Goal: Task Accomplishment & Management: Complete application form

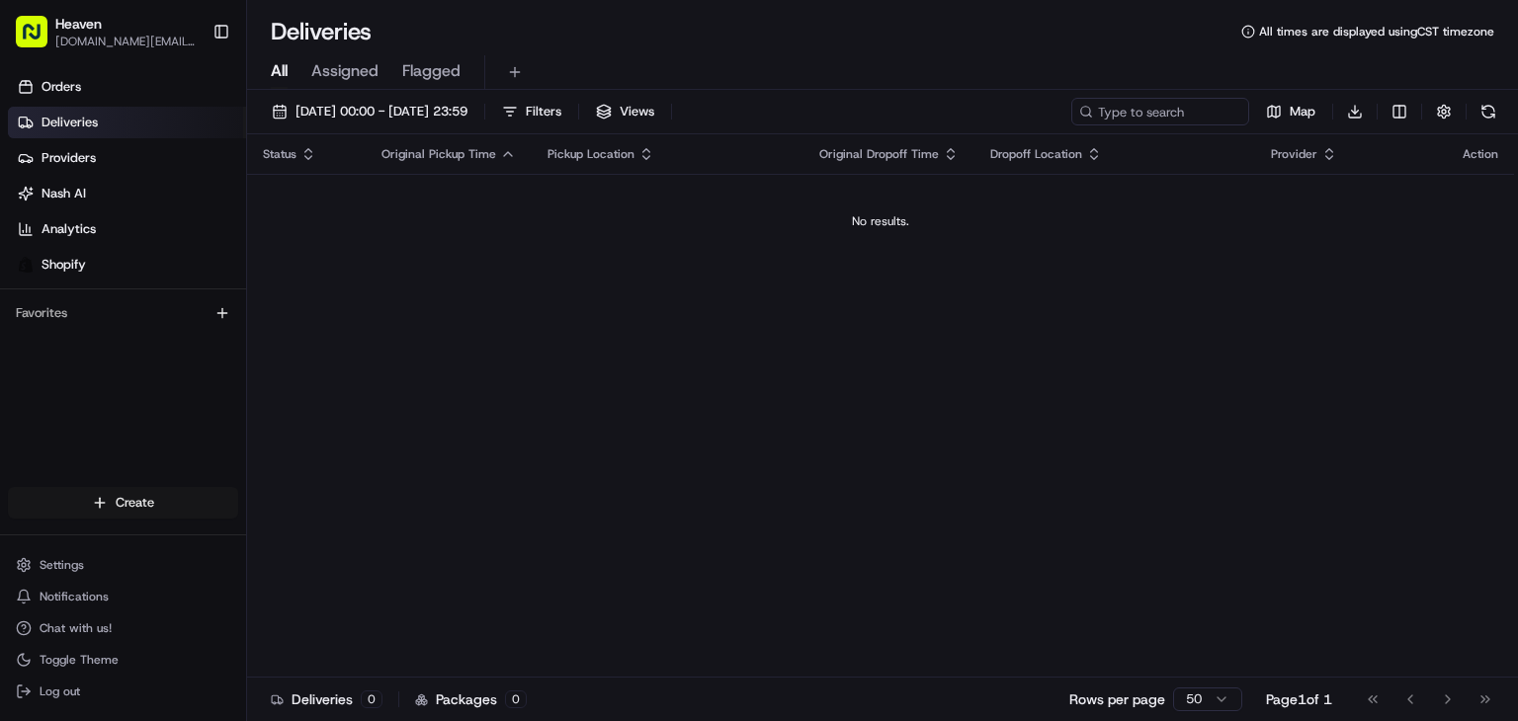
click at [148, 497] on html "Heaven [DOMAIN_NAME][EMAIL_ADDRESS][DOMAIN_NAME] Toggle Sidebar Orders Deliveri…" at bounding box center [759, 360] width 1518 height 721
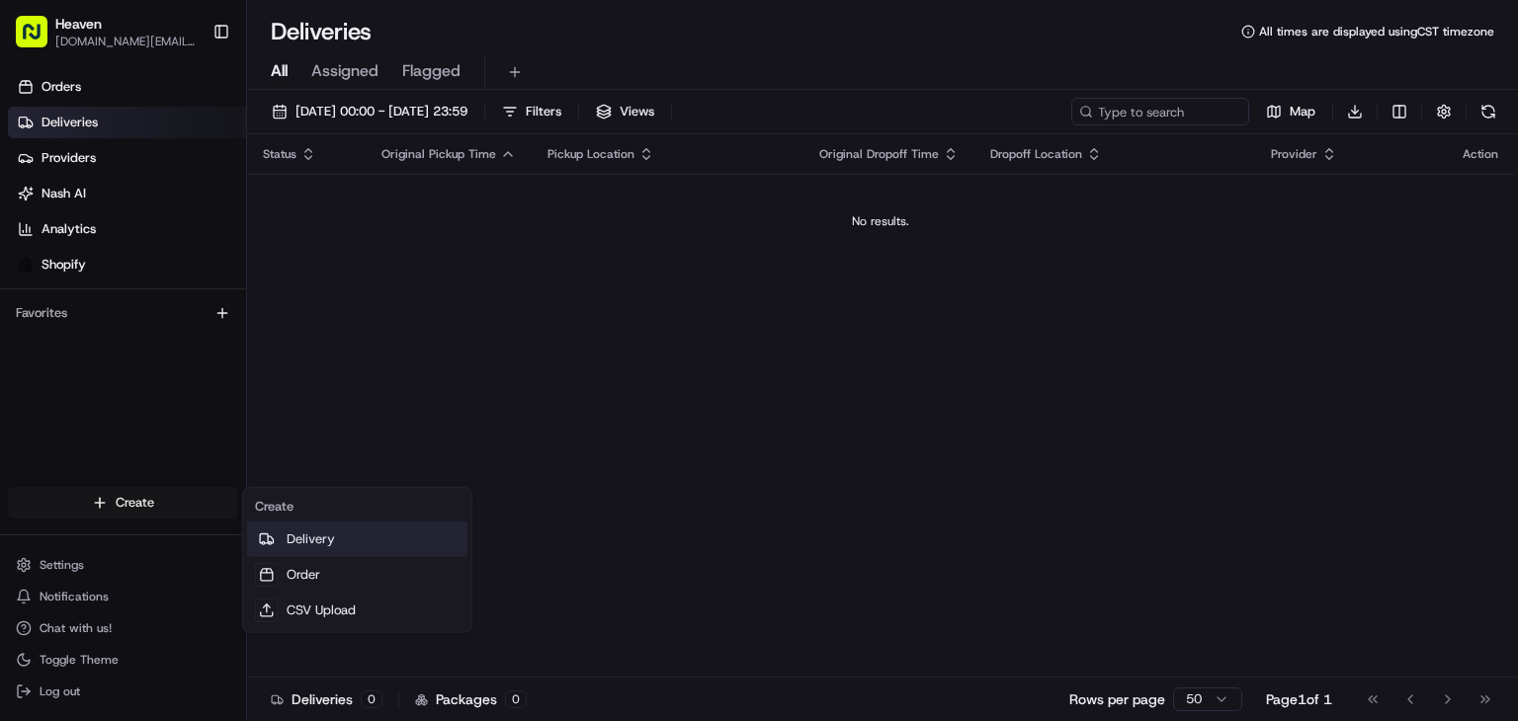
click at [294, 533] on link "Delivery" at bounding box center [357, 540] width 220 height 36
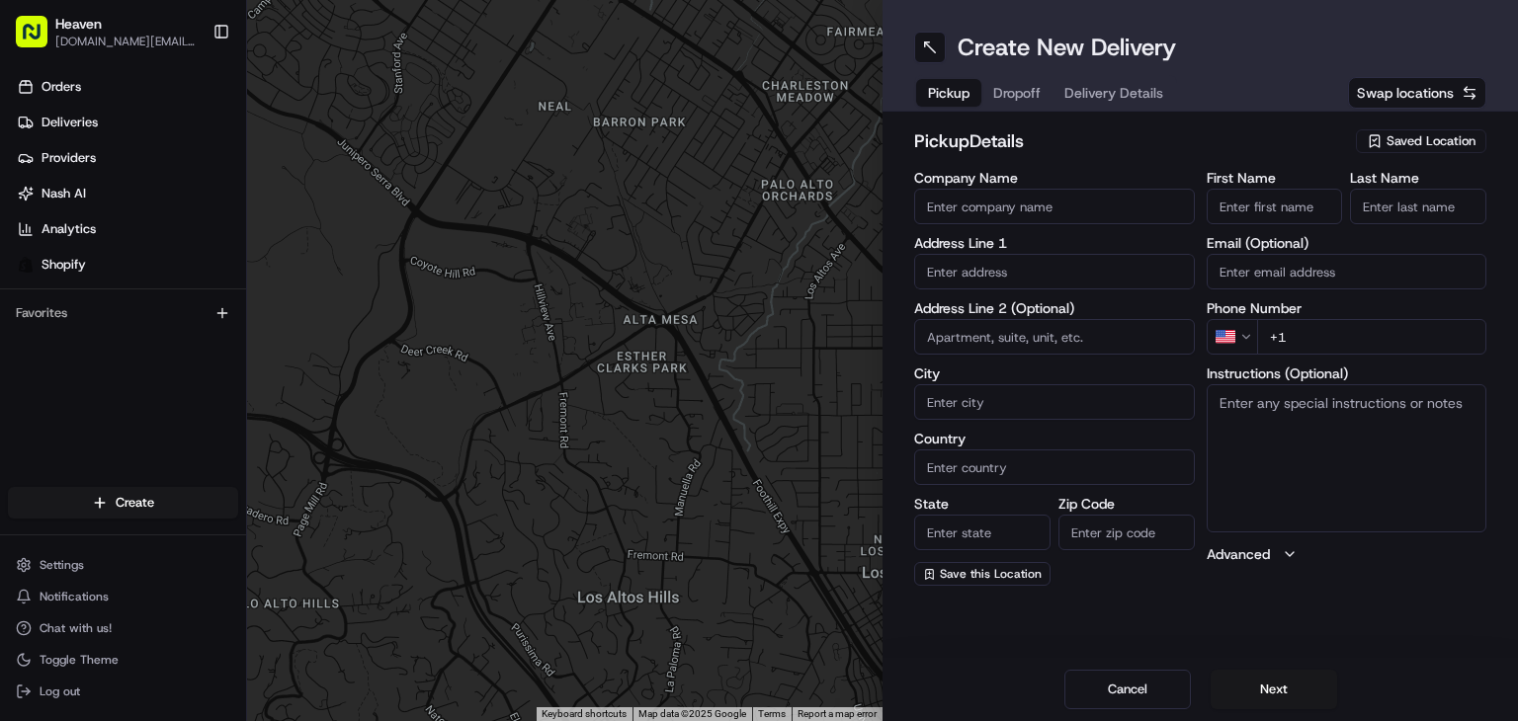
click at [1432, 132] on span "Saved Location" at bounding box center [1430, 141] width 89 height 18
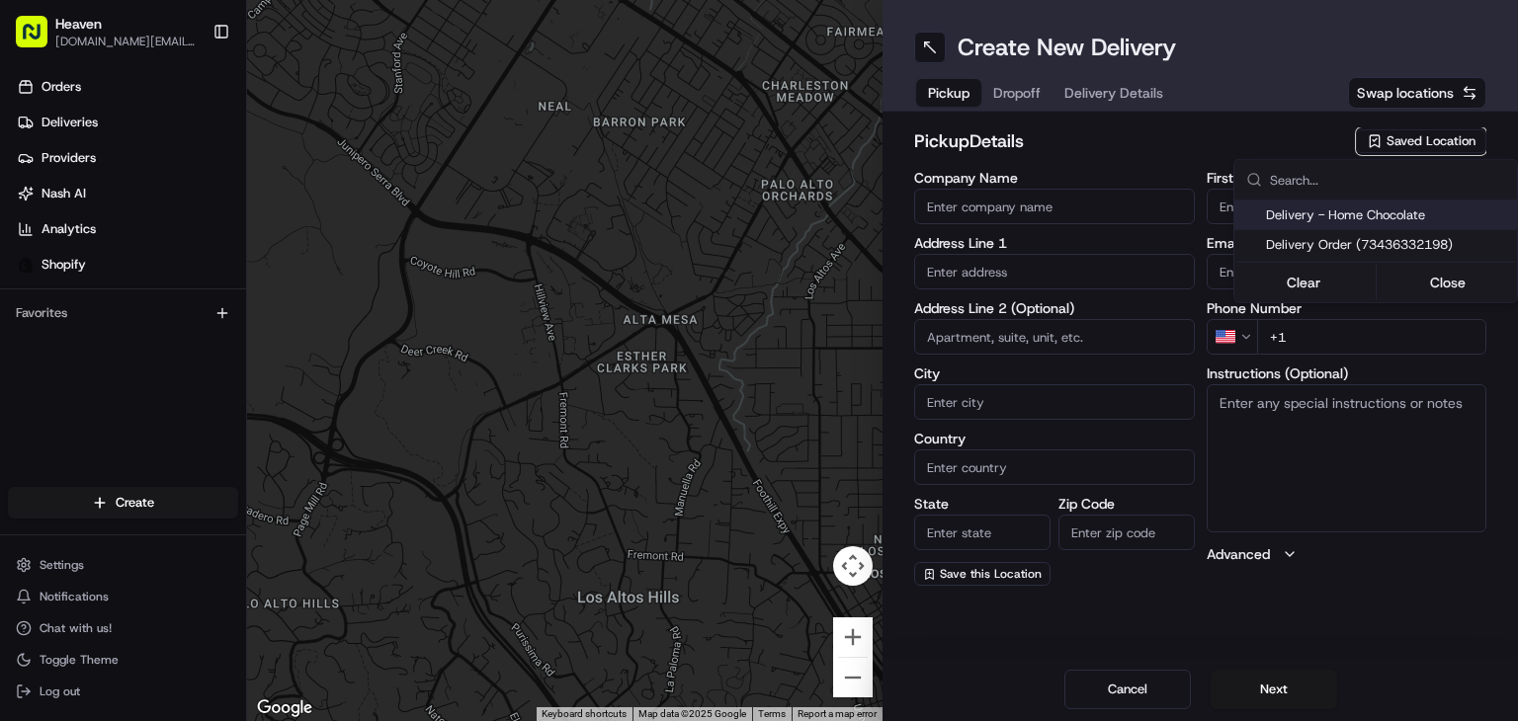
click at [1372, 214] on span "Delivery - Home Chocolate" at bounding box center [1387, 216] width 243 height 18
type input "Delivery - Home Chocolate"
type input "[STREET_ADDRESS][PERSON_NAME]"
type input "[GEOGRAPHIC_DATA]"
type input "CA"
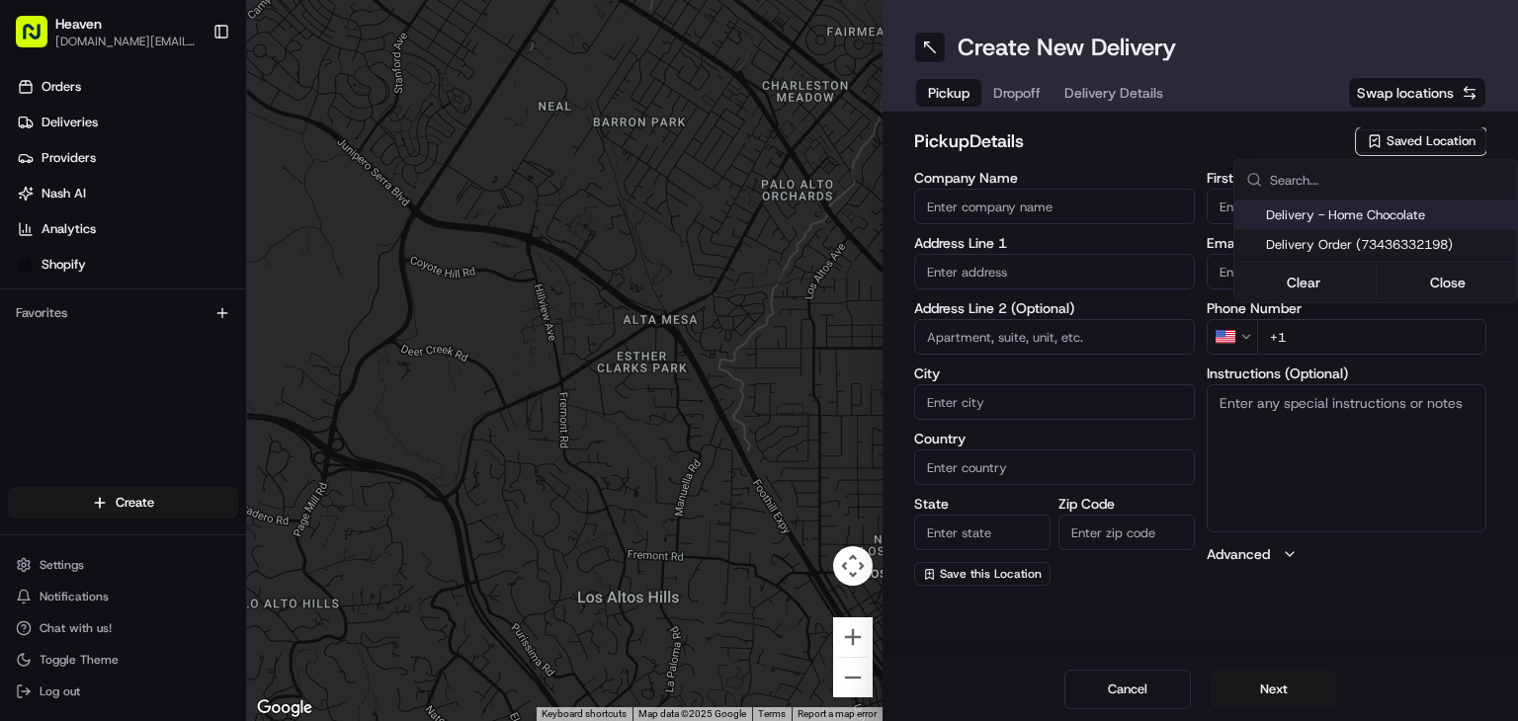
type input "MB"
type input "R2W 5J7"
type input "Home Chocolate - Delivery"
type input "Order"
type input "[PHONE_NUMBER]"
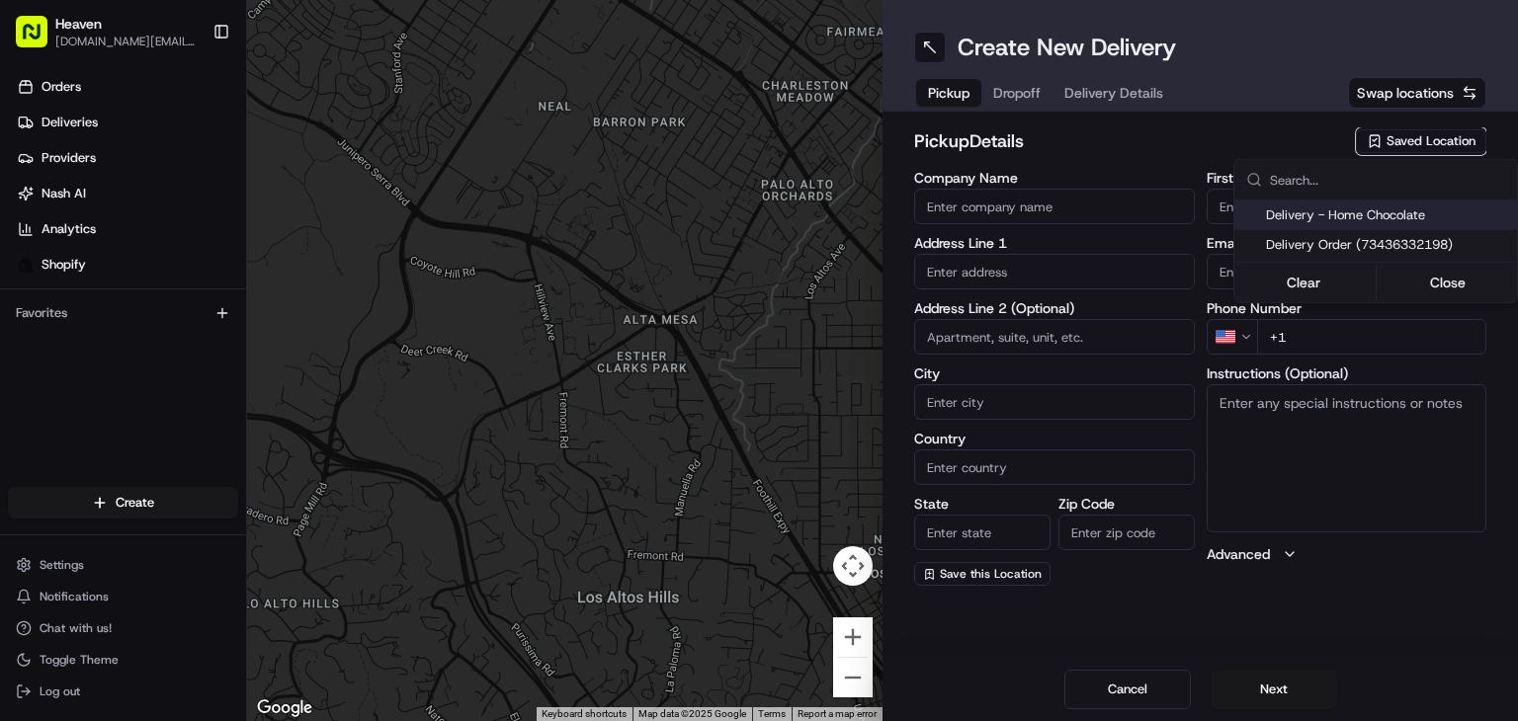
type textarea "Please park to [STREET_ADDRESS][PERSON_NAME], and call [PHONE_NUMBER]. We will …"
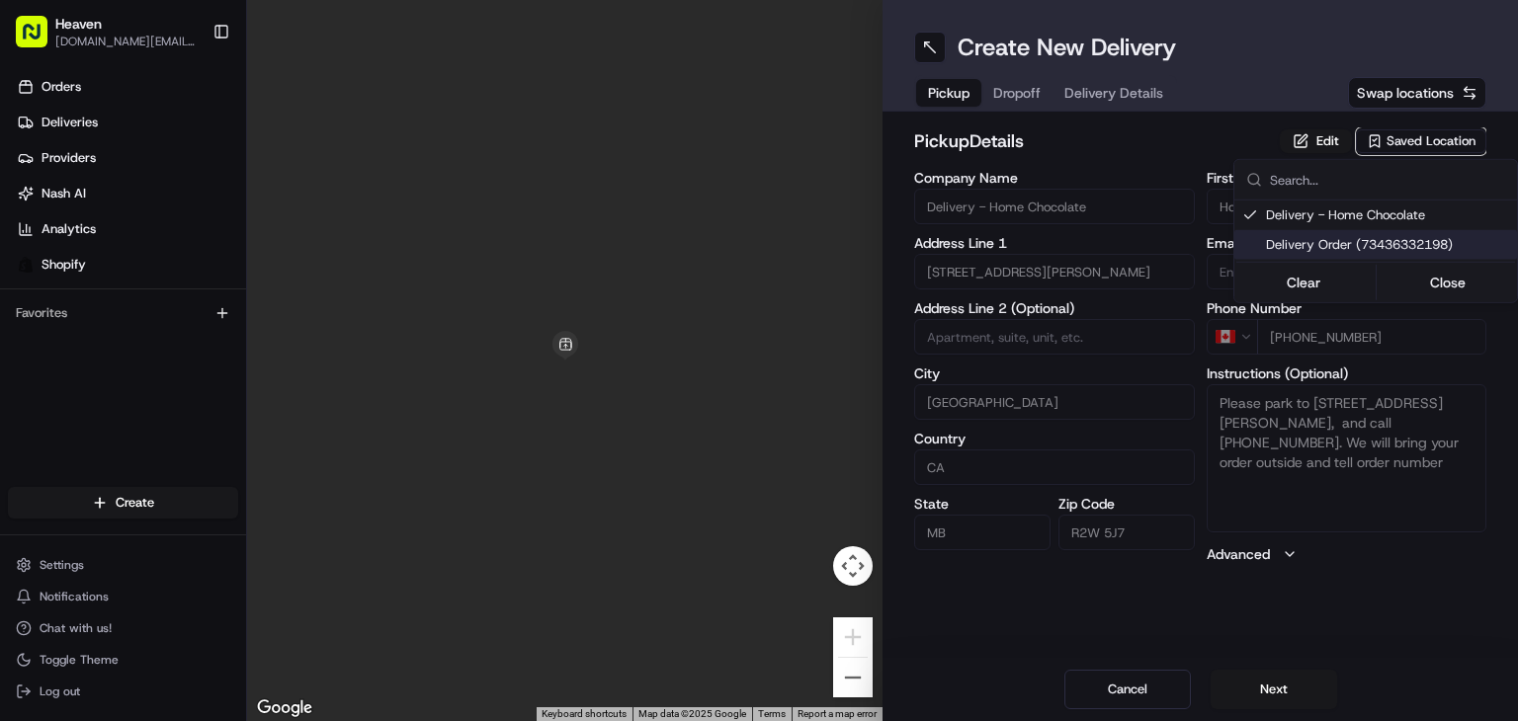
click at [1285, 696] on html "Heaven [DOMAIN_NAME][EMAIL_ADDRESS][DOMAIN_NAME] Toggle Sidebar Orders Deliveri…" at bounding box center [759, 360] width 1518 height 721
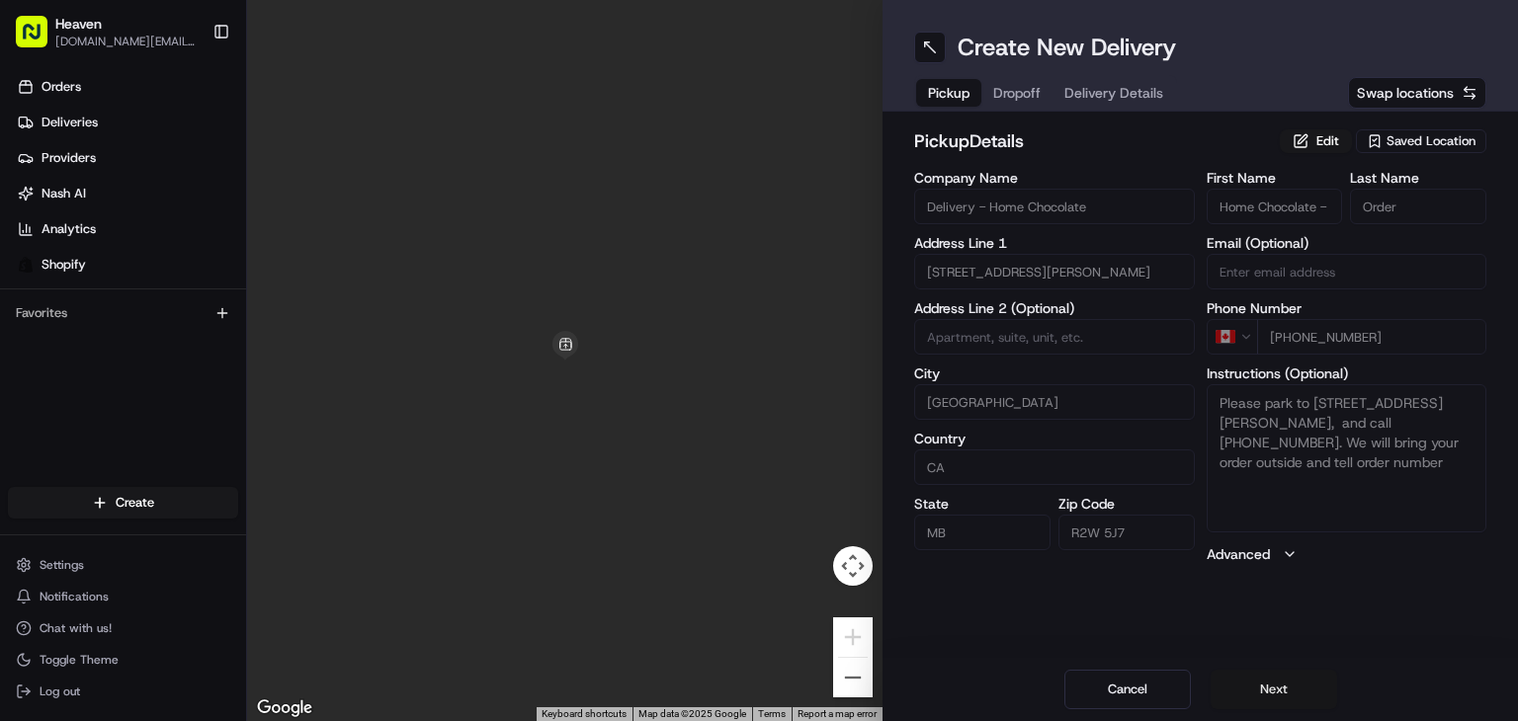
click at [1282, 697] on button "Next" at bounding box center [1274, 690] width 126 height 40
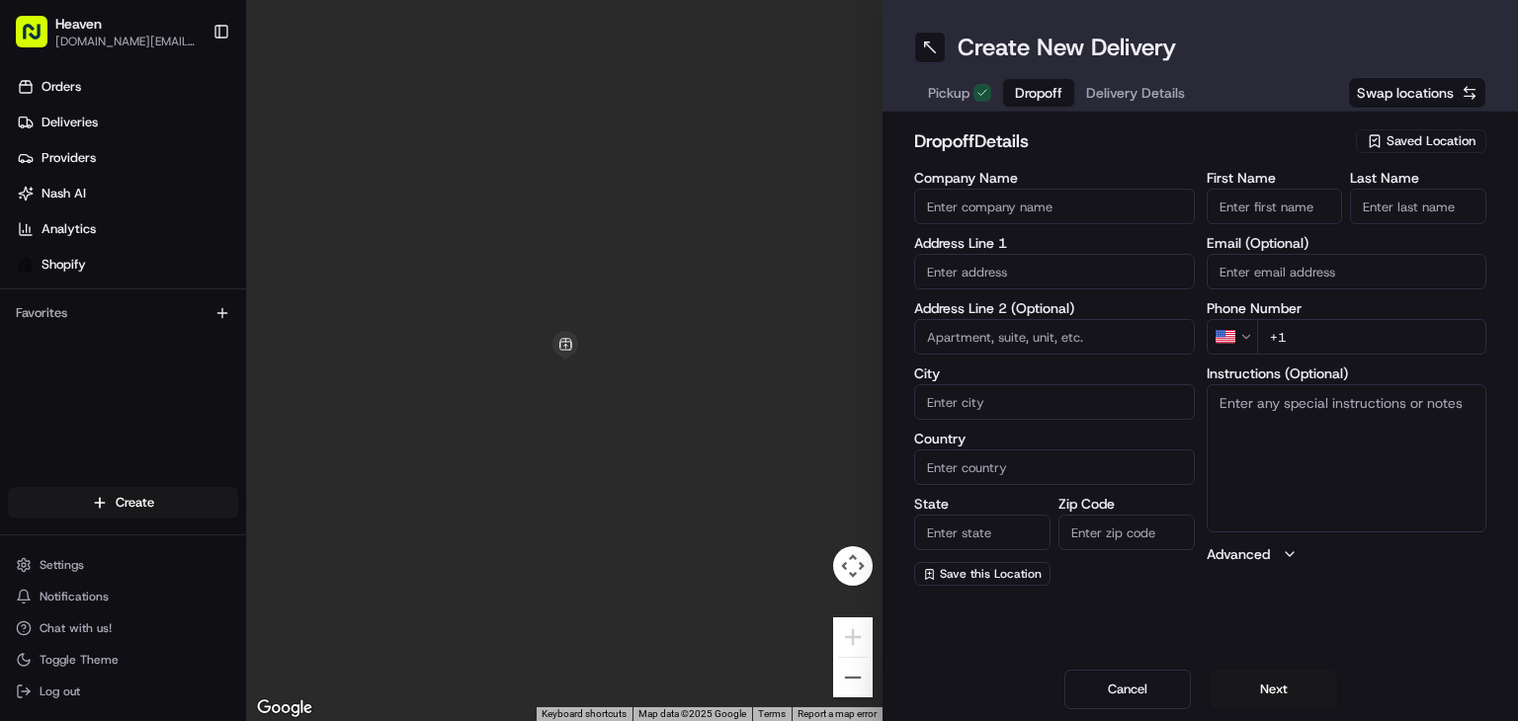
click at [1249, 200] on input "First Name" at bounding box center [1275, 207] width 136 height 36
paste input "Kian"
type input "Kian"
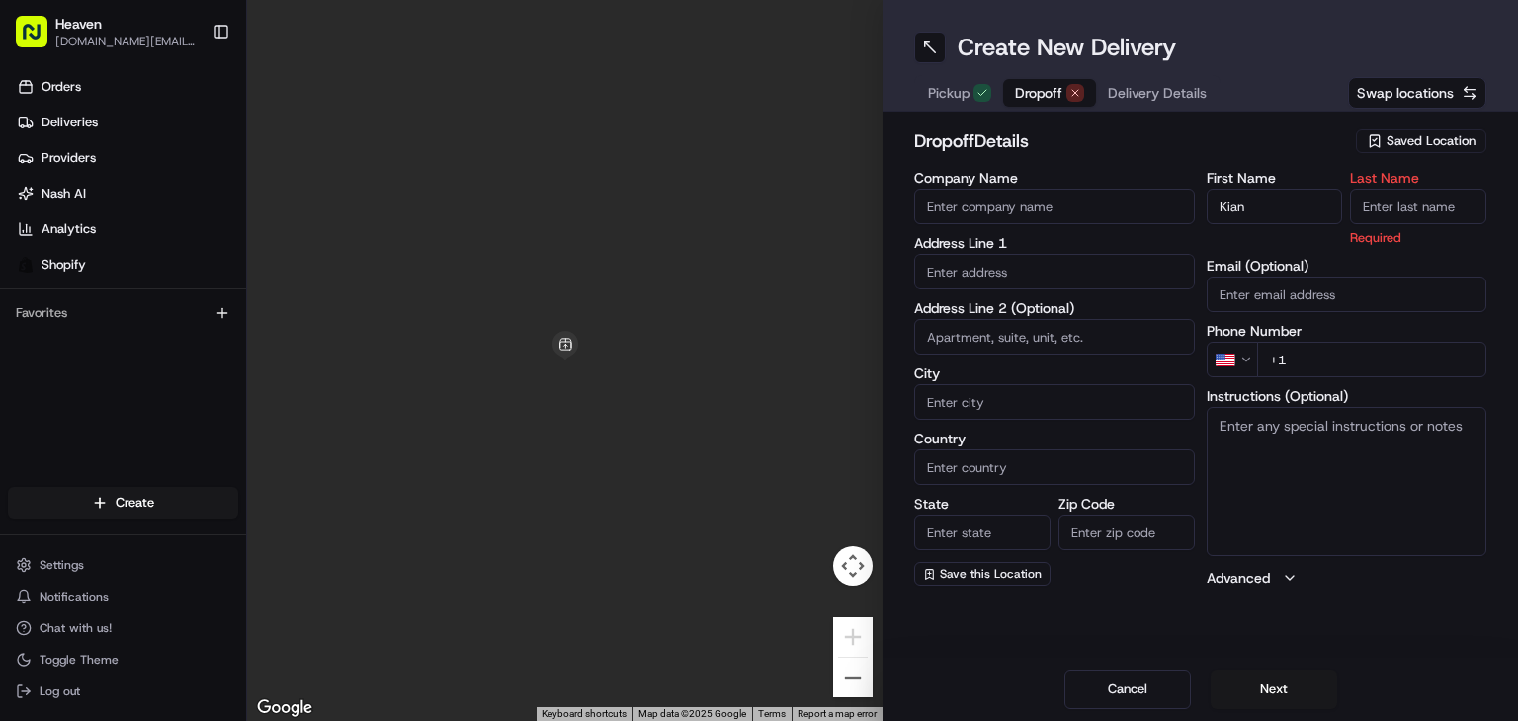
click at [1396, 200] on input "Last Name" at bounding box center [1418, 207] width 136 height 36
paste input "[PERSON_NAME]"
type input "[PERSON_NAME]"
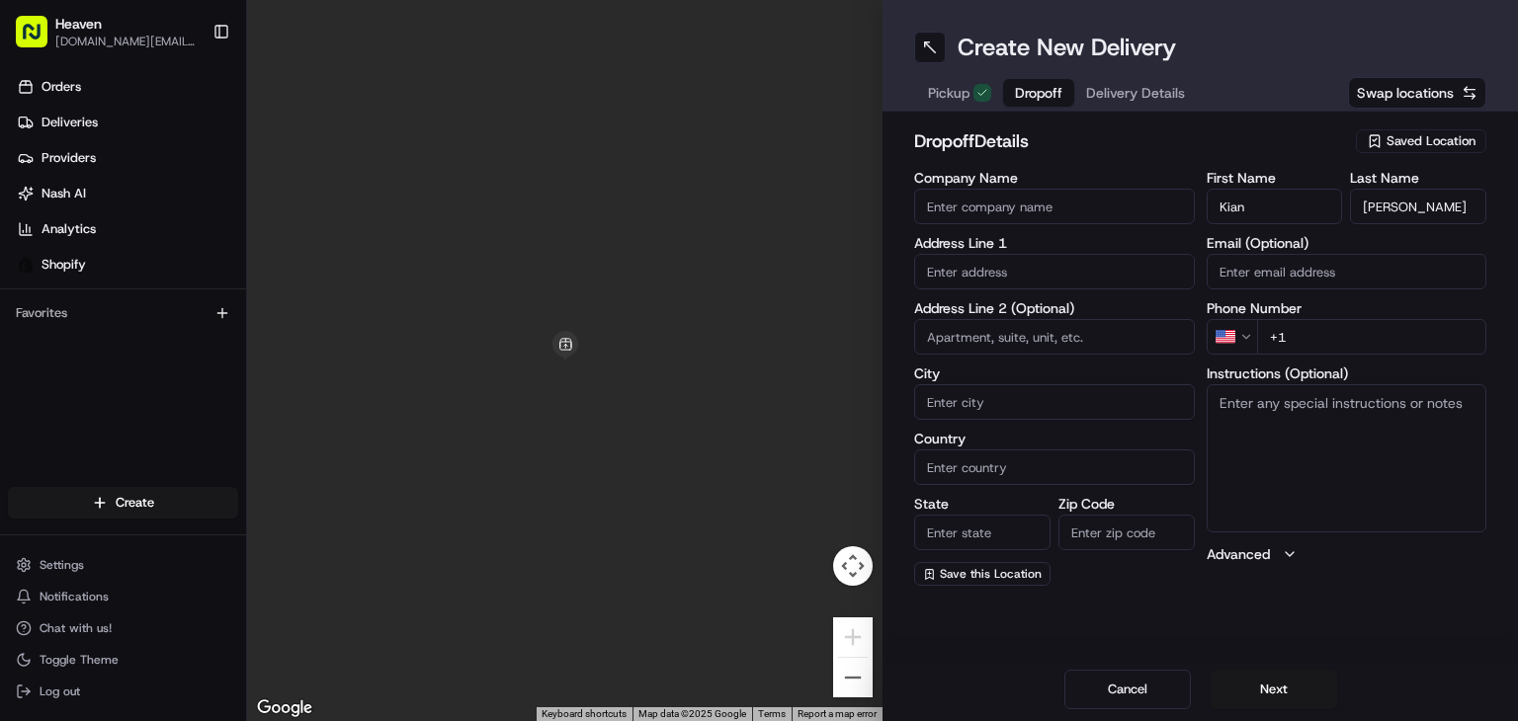
click at [1262, 265] on input "Email (Optional)" at bounding box center [1347, 272] width 281 height 36
paste input "[EMAIL_ADDRESS][PERSON_NAME][DOMAIN_NAME]"
type input "[EMAIL_ADDRESS][PERSON_NAME][DOMAIN_NAME]"
click at [1242, 338] on html "Heaven [DOMAIN_NAME][EMAIL_ADDRESS][DOMAIN_NAME] Toggle Sidebar Orders Deliveri…" at bounding box center [759, 360] width 1518 height 721
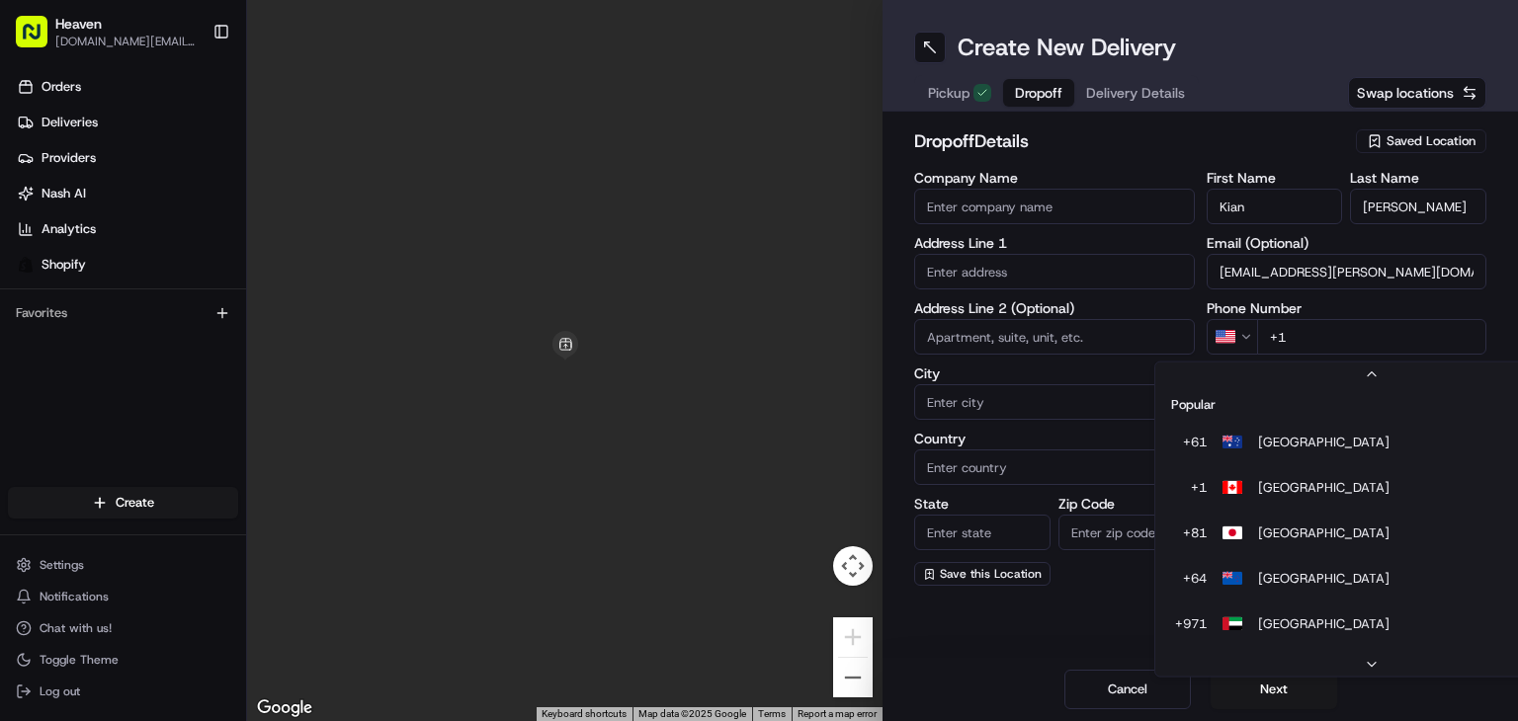
scroll to position [84, 0]
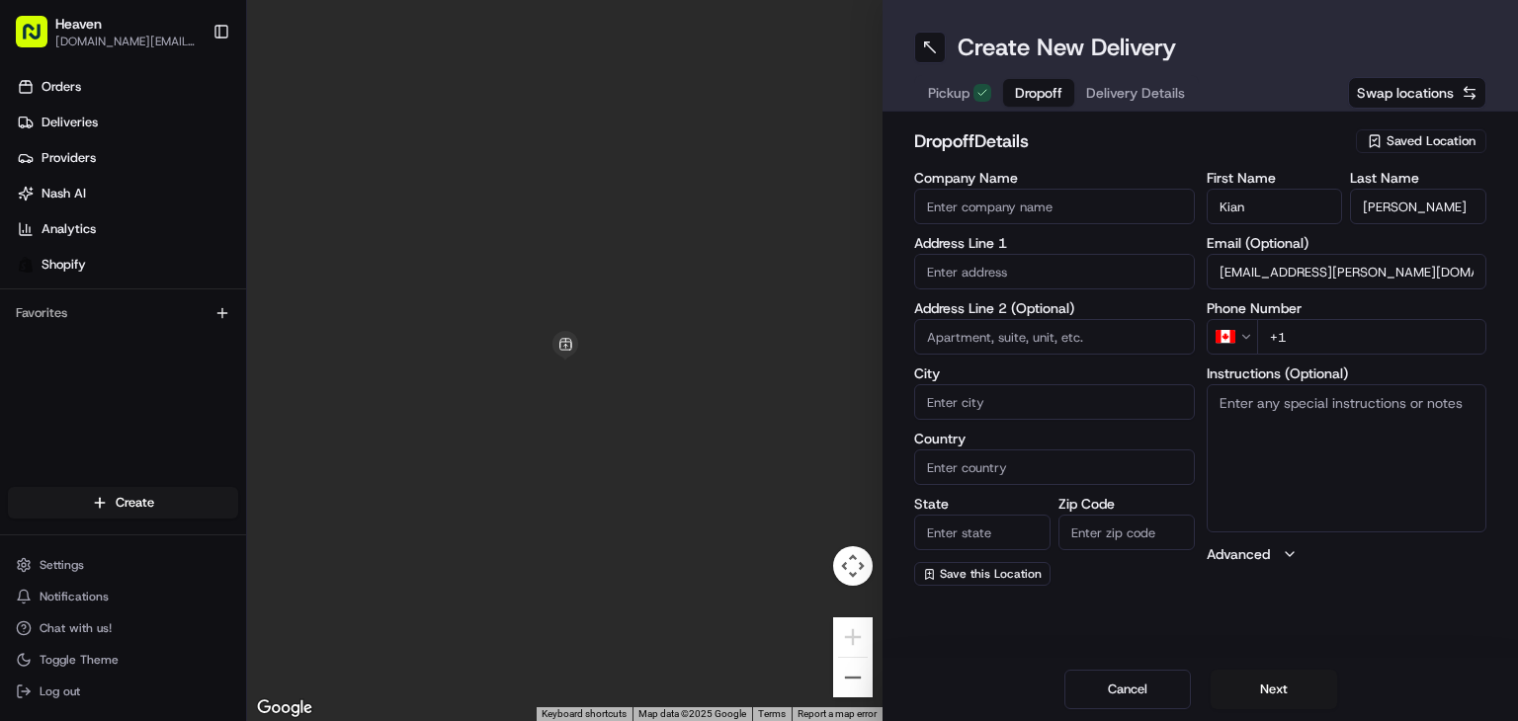
click at [1333, 346] on input "+1" at bounding box center [1372, 337] width 230 height 36
paste input "[PHONE_NUMBER]"
type input "[PHONE_NUMBER]"
click at [1041, 275] on input "text" at bounding box center [1054, 272] width 281 height 36
paste input "[STREET_ADDRESS]"
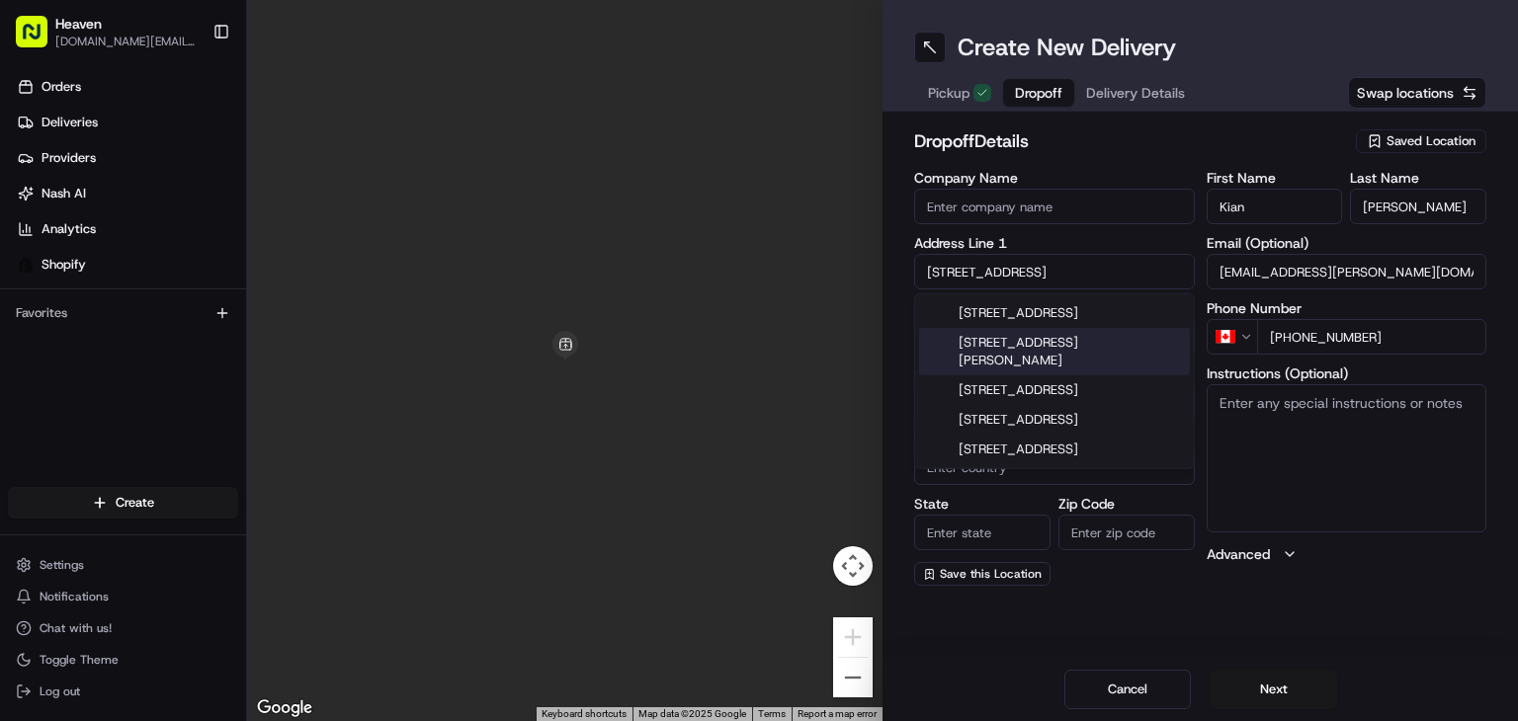
click at [887, 348] on div "dropoff Details Saved Location Company Name Address Line [GEOGRAPHIC_DATA][STRE…" at bounding box center [1199, 357] width 635 height 490
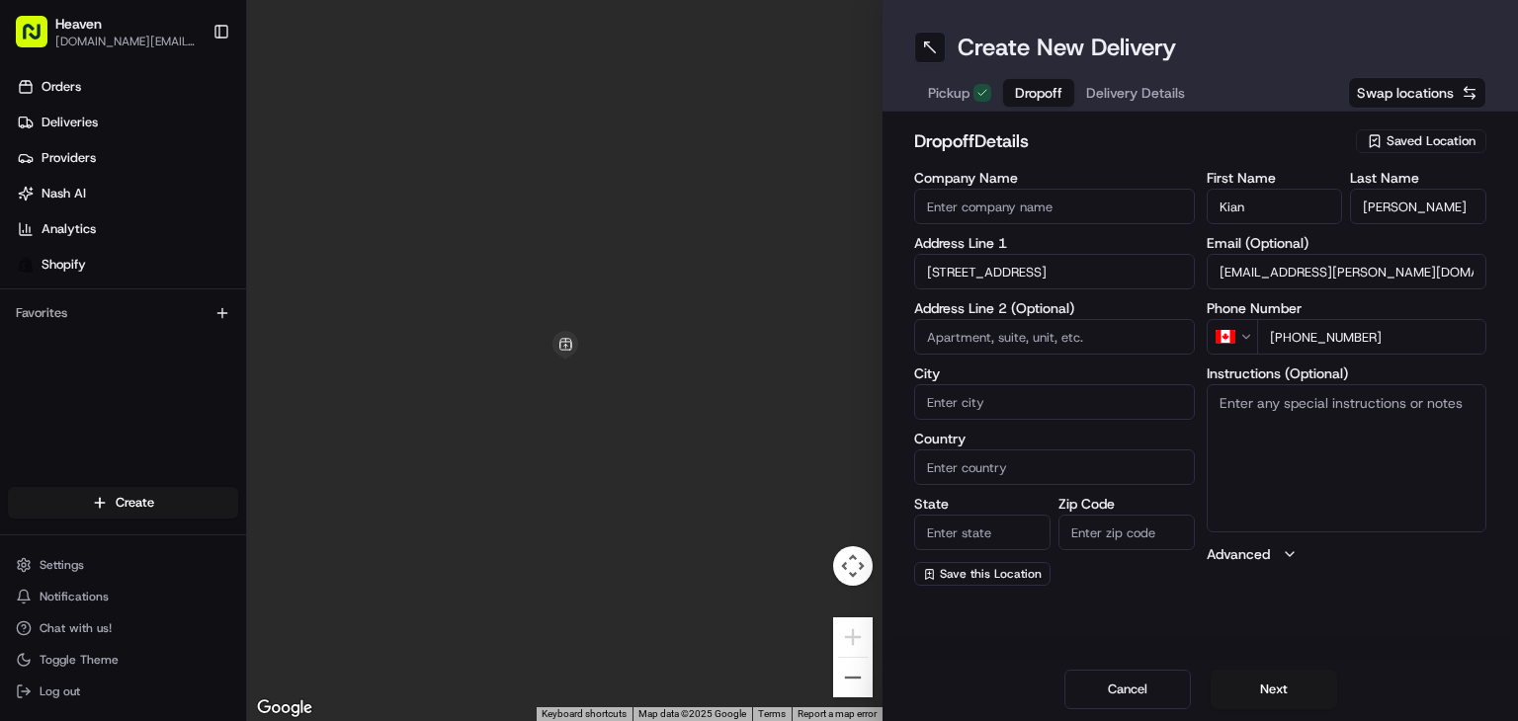
click at [1071, 262] on input "[STREET_ADDRESS]" at bounding box center [1054, 272] width 281 height 36
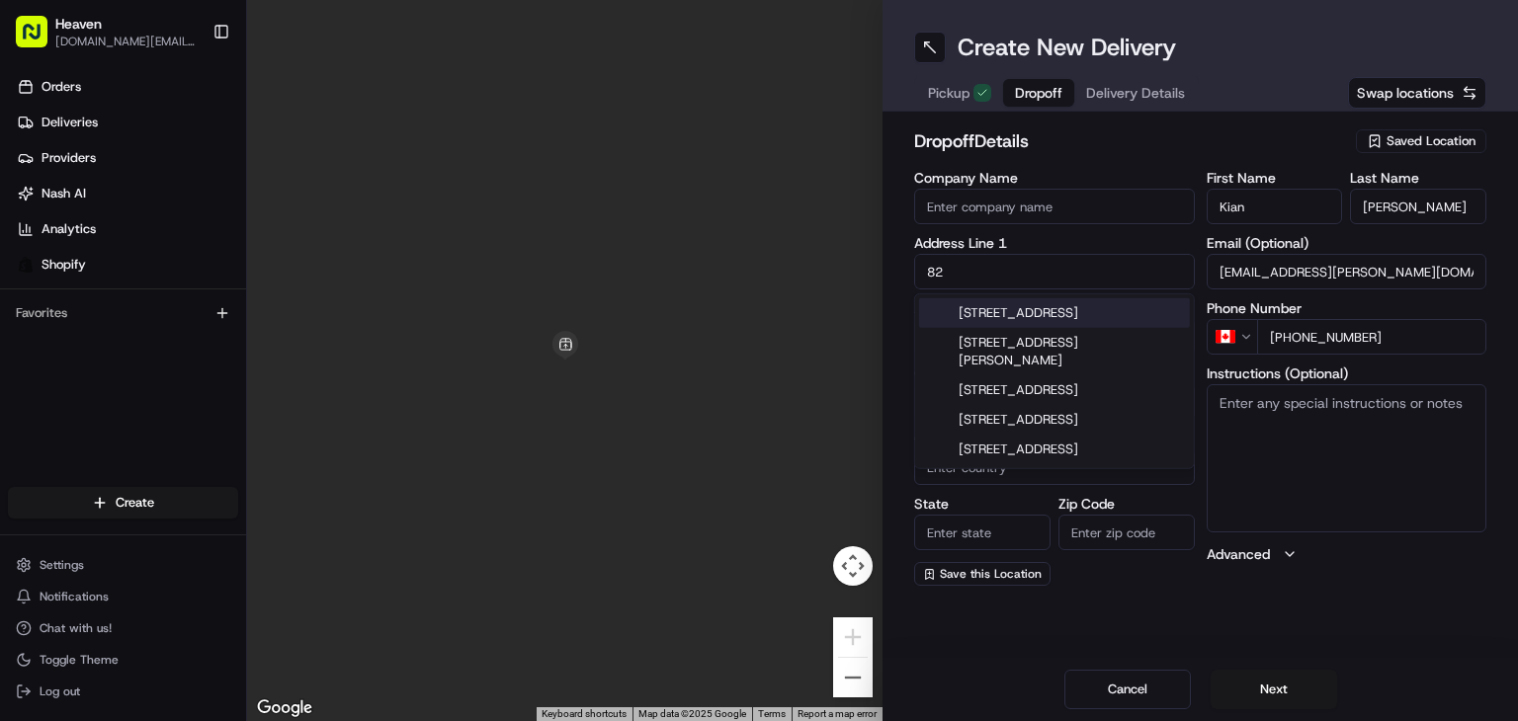
type input "8"
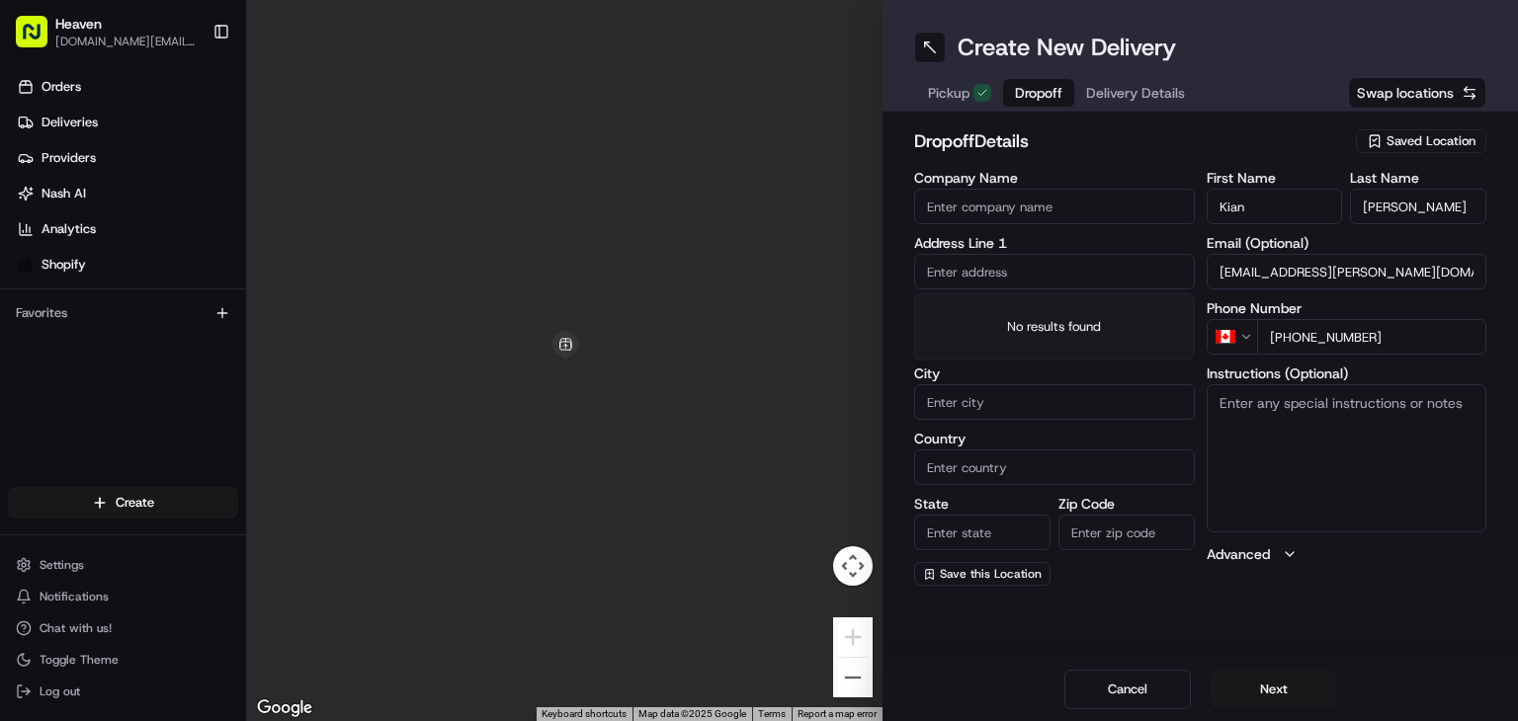
paste input "[STREET_ADDRESS]"
click at [1080, 313] on div "[STREET_ADDRESS]" at bounding box center [1054, 313] width 271 height 30
type input "[STREET_ADDRESS]"
type input "[GEOGRAPHIC_DATA]"
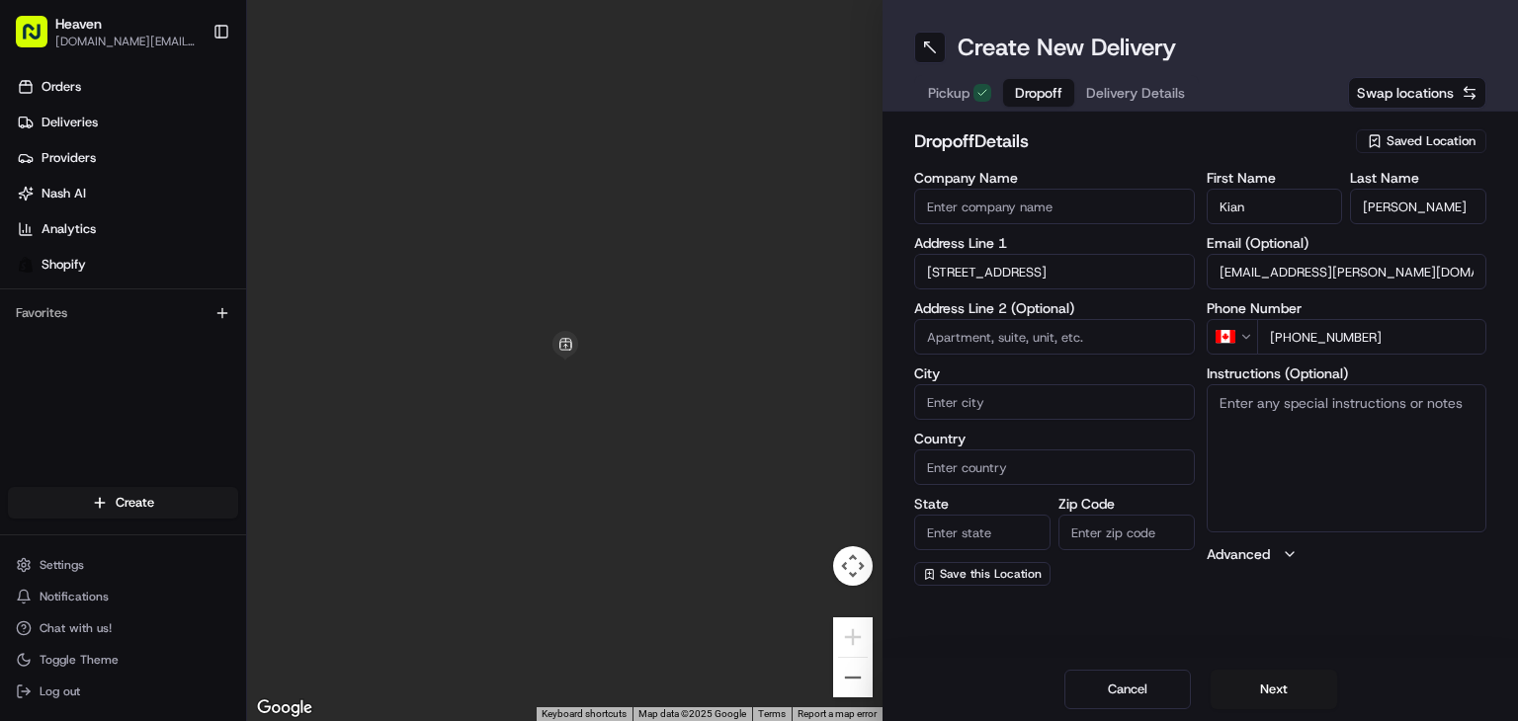
type input "[GEOGRAPHIC_DATA]"
type input "MB"
type input "R2X 1L4"
type input "[STREET_ADDRESS]"
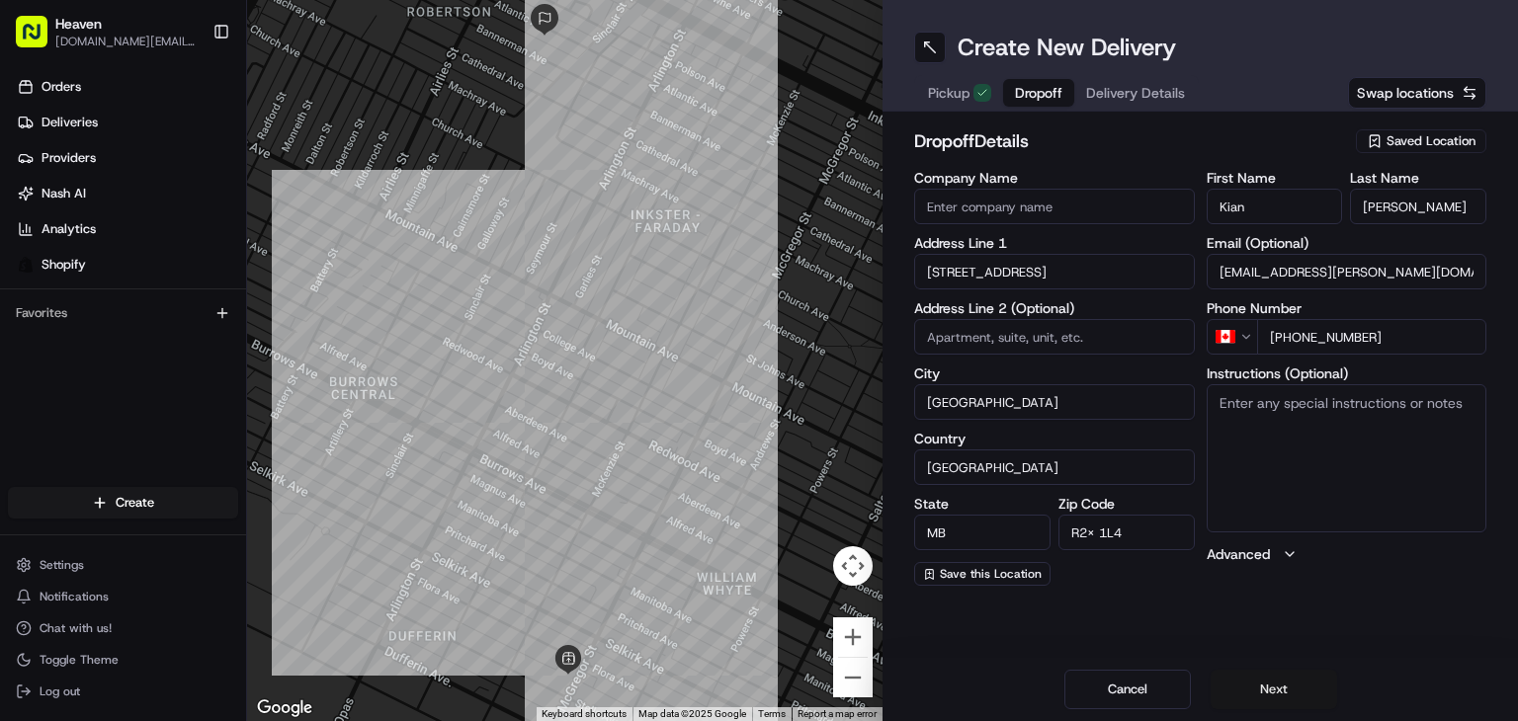
click at [1281, 683] on button "Next" at bounding box center [1274, 690] width 126 height 40
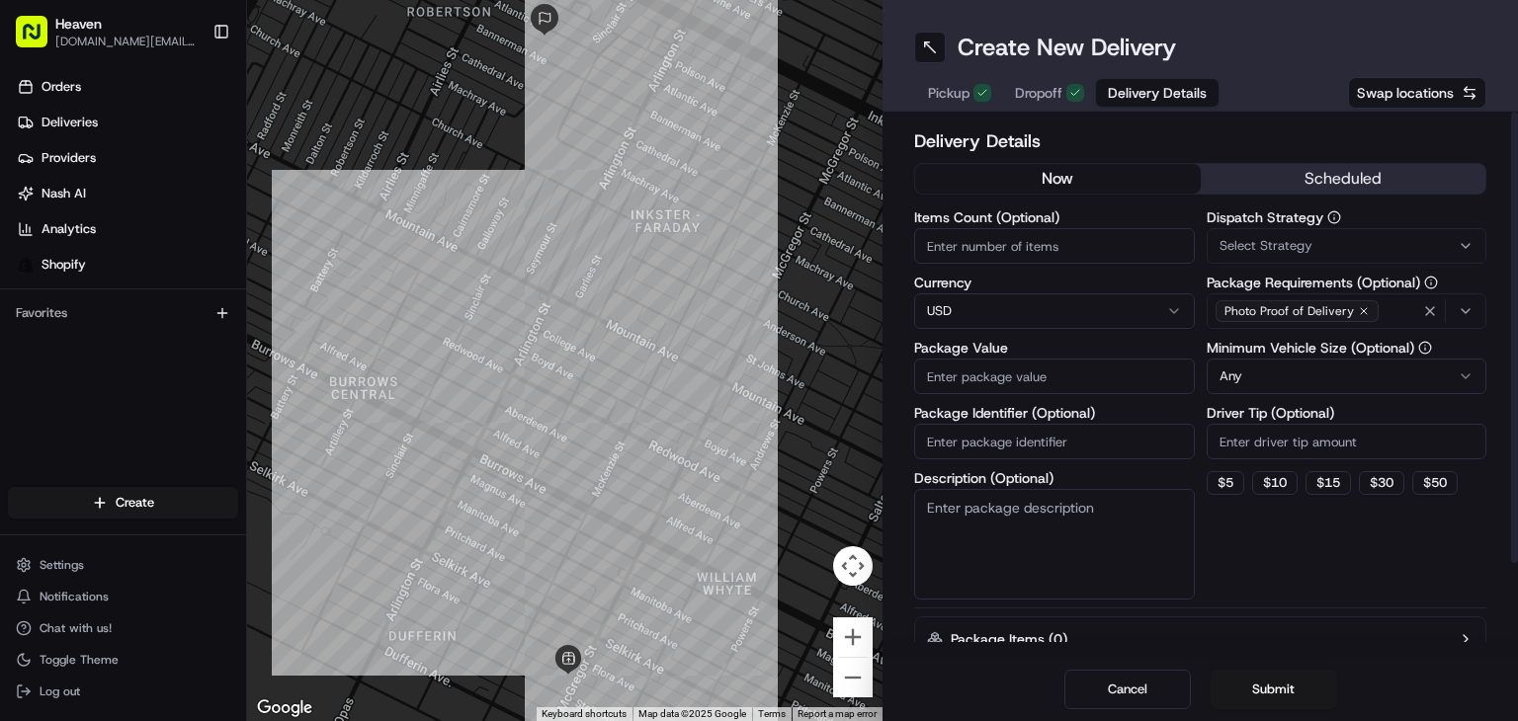
click at [980, 246] on input "Items Count (Optional)" at bounding box center [1054, 246] width 281 height 36
type input "1"
click at [1012, 287] on label "Currency" at bounding box center [1054, 283] width 281 height 14
click at [1027, 304] on html "Heaven [DOMAIN_NAME][EMAIL_ADDRESS][DOMAIN_NAME] Toggle Sidebar Orders Deliveri…" at bounding box center [759, 360] width 1518 height 721
click at [1063, 380] on input "Package Value" at bounding box center [1054, 377] width 281 height 36
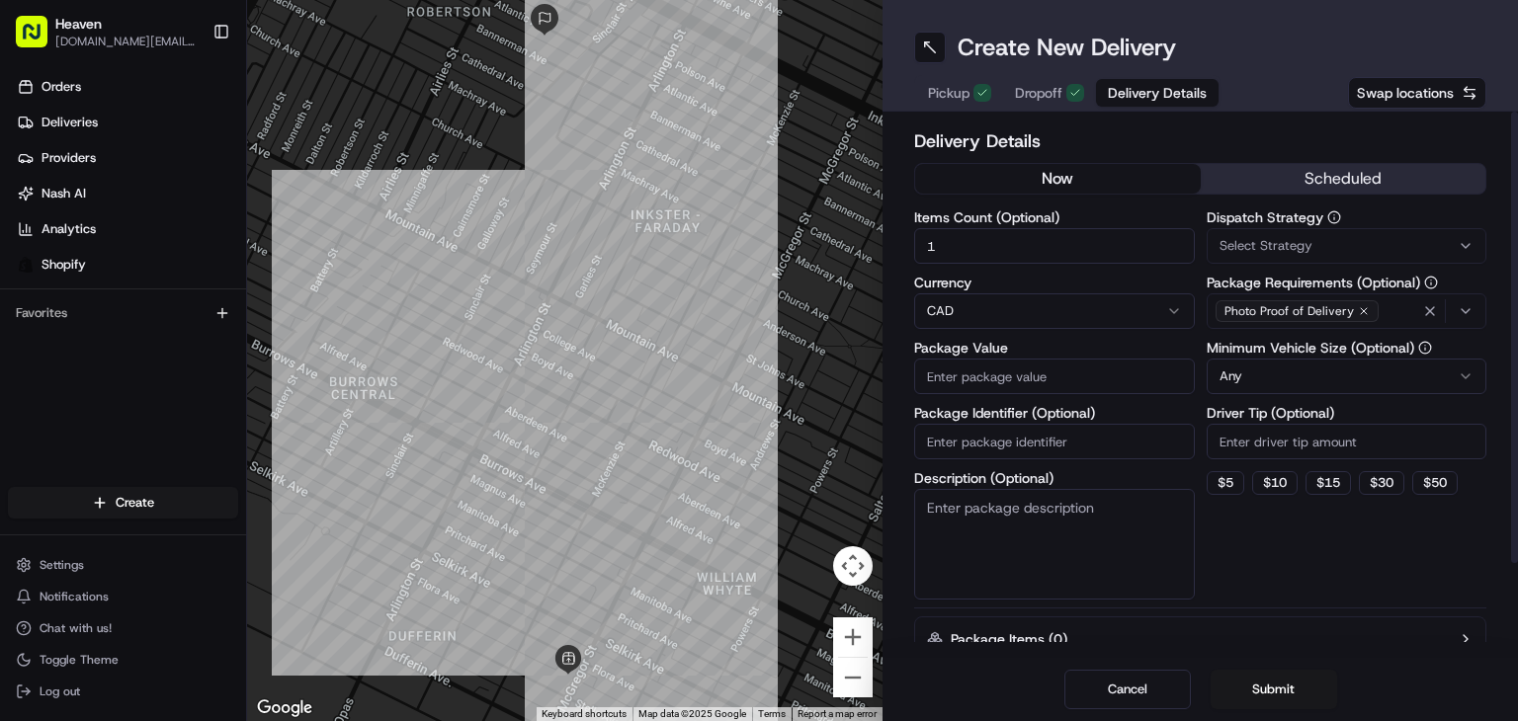
paste input "124.92"
type input "124.92"
click at [1009, 443] on input "Package Identifier (Optional)" at bounding box center [1054, 442] width 281 height 36
paste input "HN1263"
type input "HN1263"
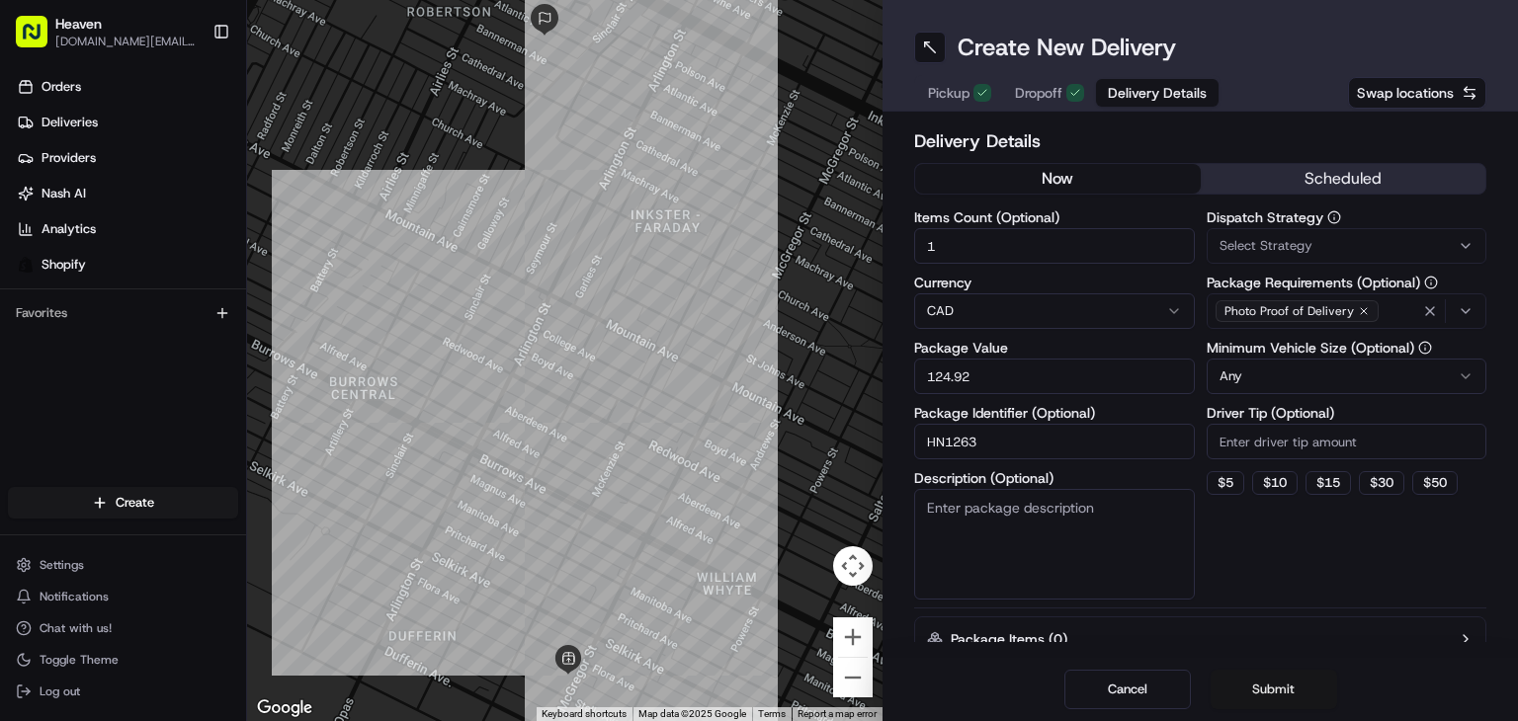
click at [1278, 695] on button "Submit" at bounding box center [1274, 690] width 126 height 40
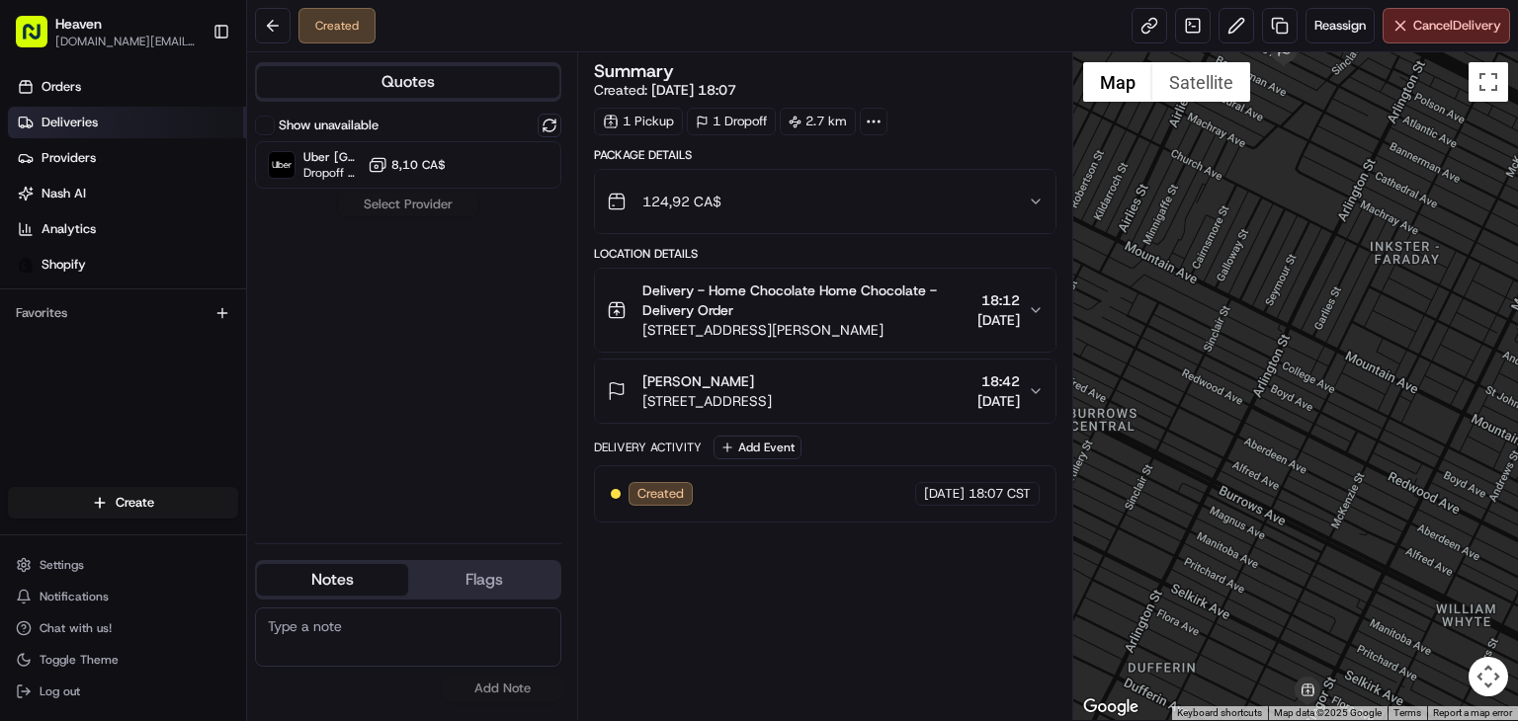
click at [96, 121] on span "Deliveries" at bounding box center [70, 123] width 56 height 18
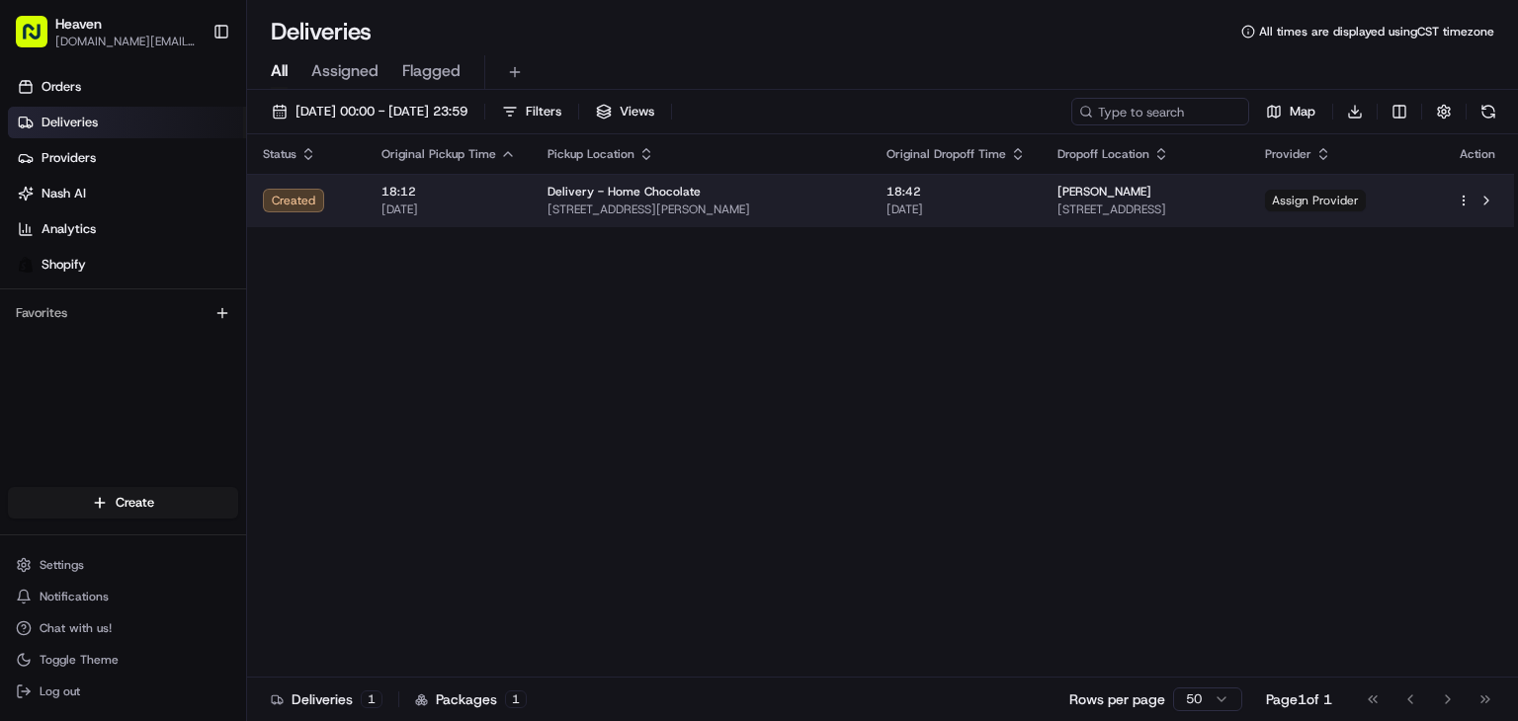
click at [1366, 200] on span "Assign Provider" at bounding box center [1315, 201] width 101 height 22
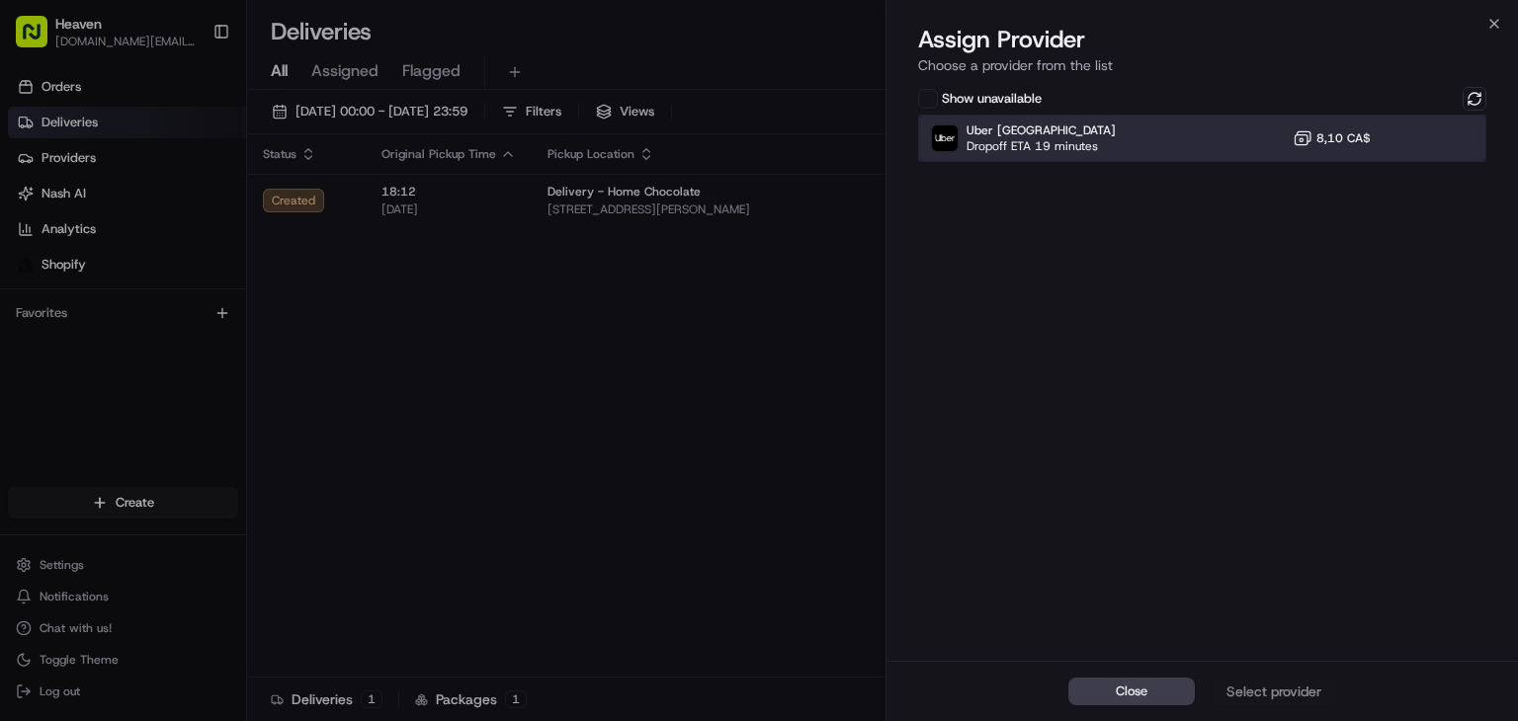
click at [1248, 153] on div "Uber Canada Dropoff ETA 19 minutes 8,10 CA$" at bounding box center [1202, 138] width 568 height 47
click at [1292, 690] on div "Assign Provider" at bounding box center [1273, 692] width 97 height 20
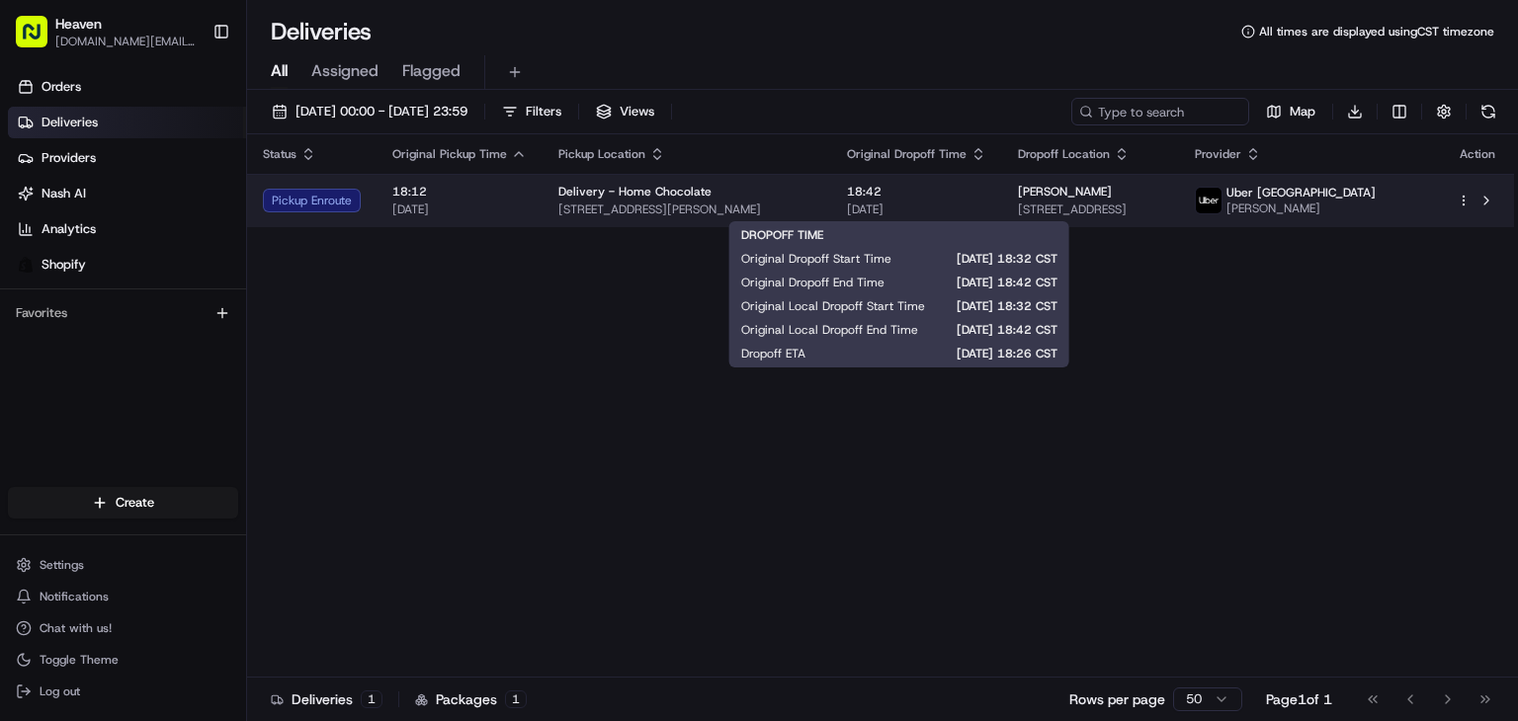
click at [969, 203] on span "[DATE]" at bounding box center [916, 210] width 139 height 16
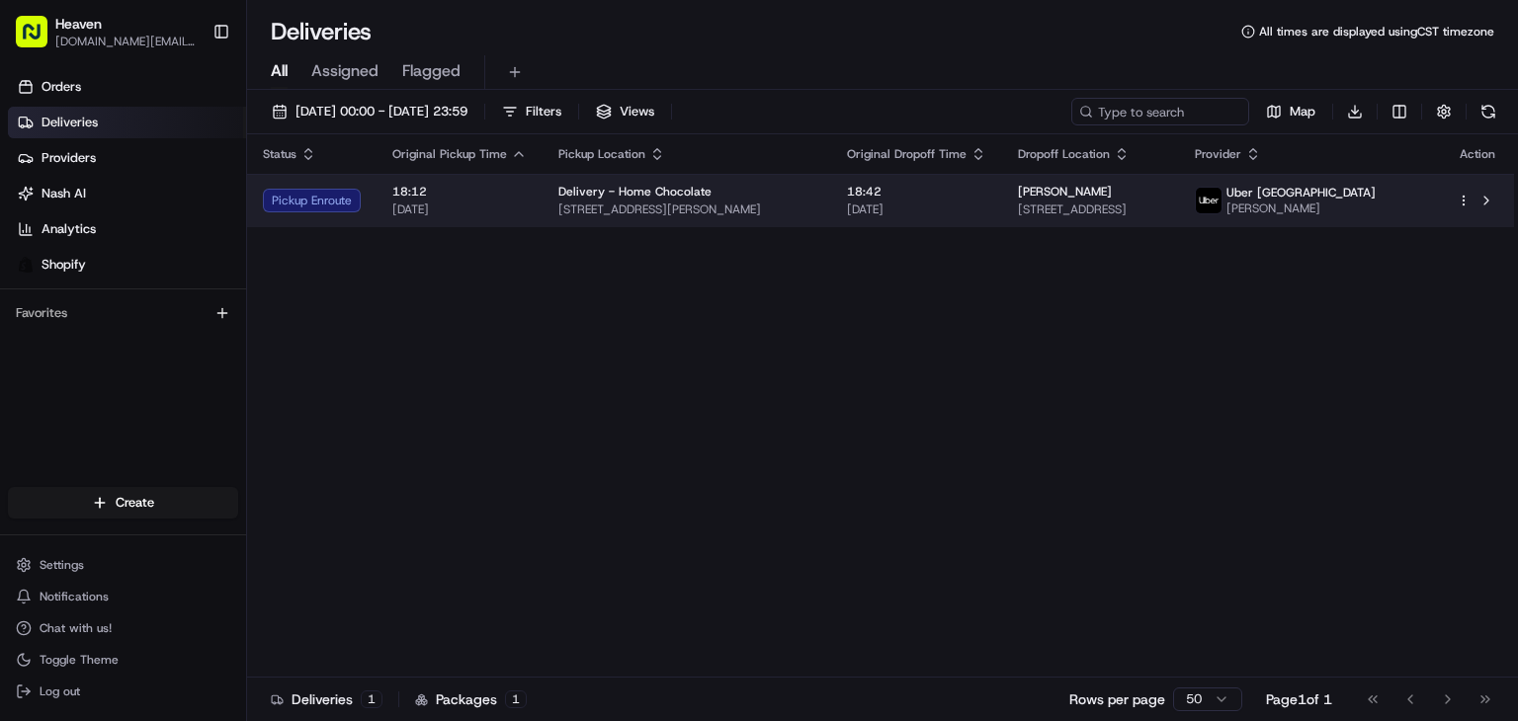
click at [962, 197] on span "18:42" at bounding box center [916, 192] width 139 height 16
